Goal: Navigation & Orientation: Find specific page/section

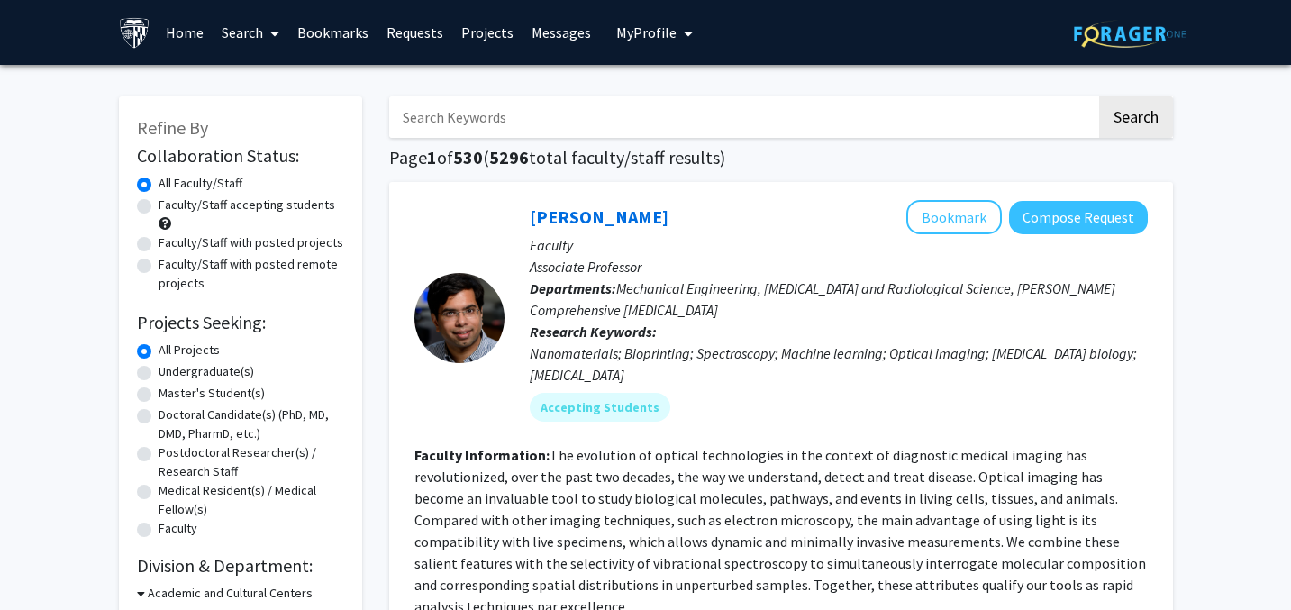
click at [189, 37] on link "Home" at bounding box center [185, 32] width 56 height 63
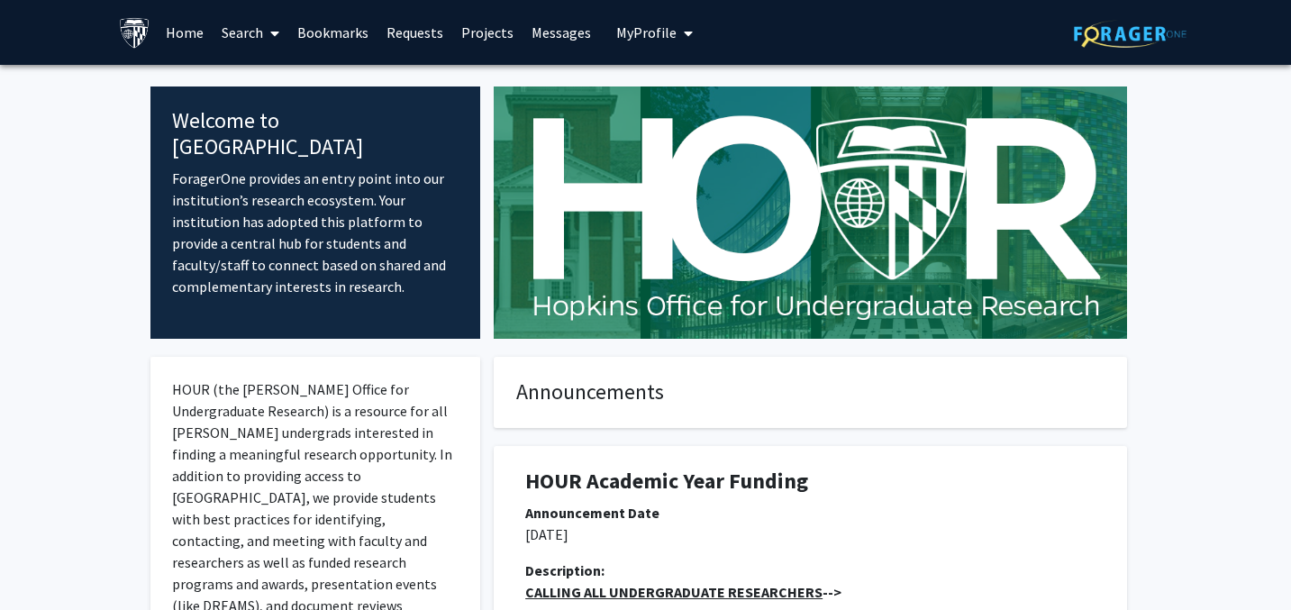
click at [404, 28] on link "Requests" at bounding box center [414, 32] width 75 height 63
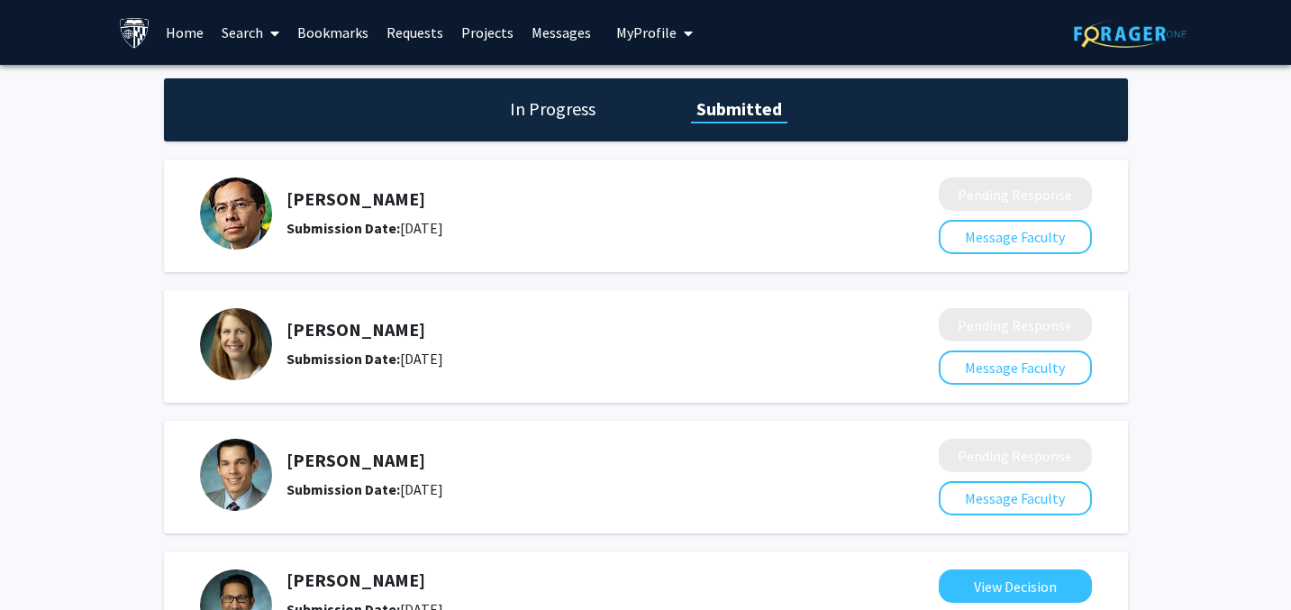
click at [337, 32] on link "Bookmarks" at bounding box center [332, 32] width 89 height 63
